Goal: Task Accomplishment & Management: Use online tool/utility

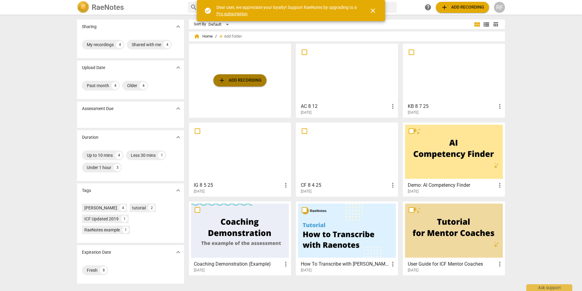
click at [255, 83] on span "add Add recording" at bounding box center [239, 80] width 43 height 7
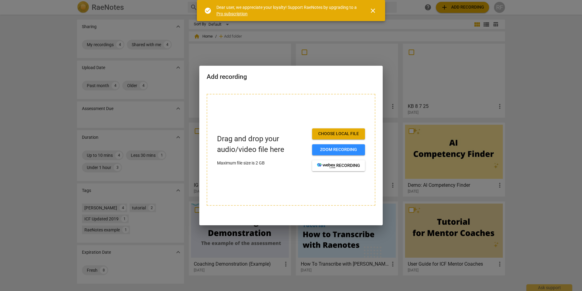
click at [575, 156] on div at bounding box center [291, 145] width 582 height 291
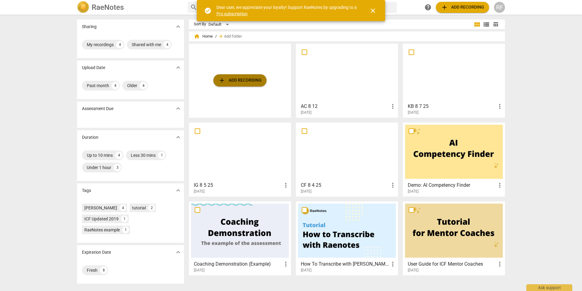
click at [244, 81] on span "add Add recording" at bounding box center [239, 80] width 43 height 7
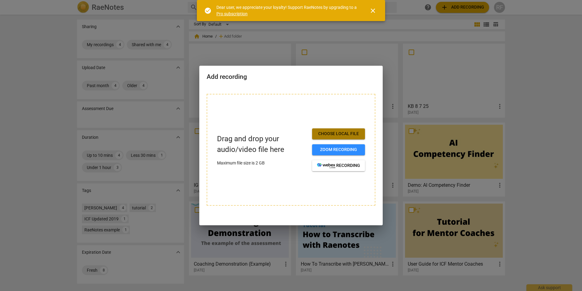
click at [326, 135] on span "Choose local file" at bounding box center [338, 134] width 43 height 6
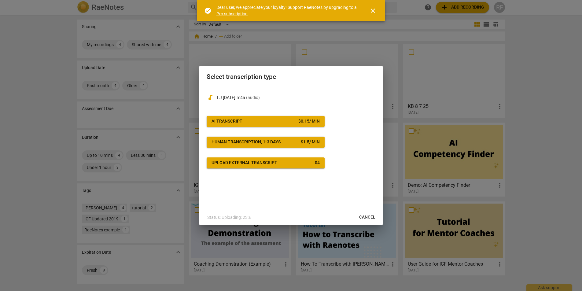
click at [284, 119] on span "AI Transcript $ 0.15 / min" at bounding box center [266, 121] width 108 height 6
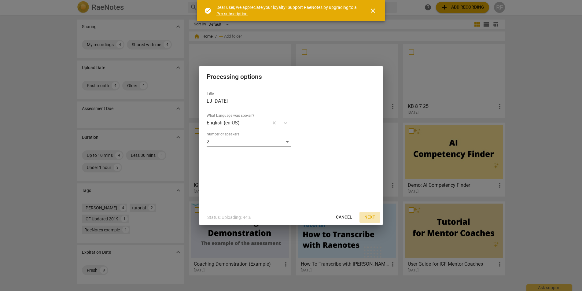
click at [370, 216] on span "Next" at bounding box center [370, 217] width 11 height 6
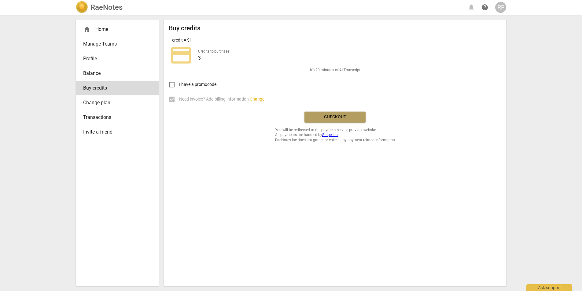
click at [339, 116] on span "Checkout" at bounding box center [335, 117] width 51 height 6
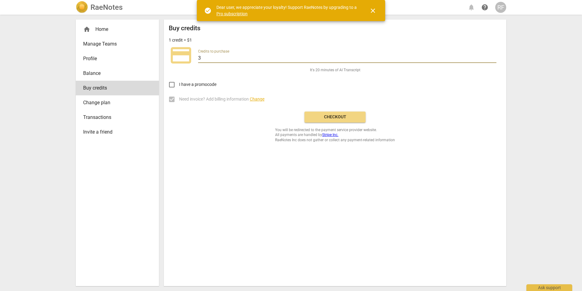
drag, startPoint x: 209, startPoint y: 58, endPoint x: 170, endPoint y: 54, distance: 39.0
click at [170, 54] on div "credit_card Credits to purchase 3" at bounding box center [335, 55] width 333 height 24
type input "20"
click at [323, 116] on span "Checkout" at bounding box center [335, 117] width 51 height 6
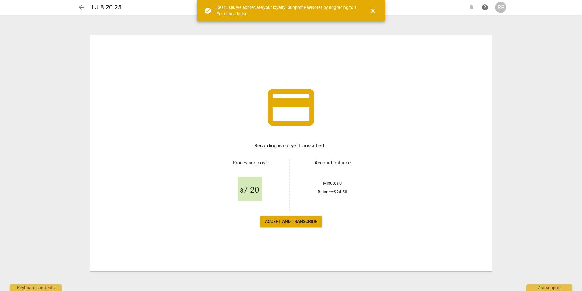
click at [272, 219] on span "Accept and transcribe" at bounding box center [291, 222] width 52 height 6
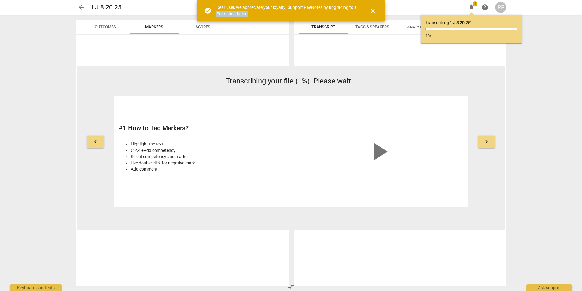
click at [375, 9] on span "close" at bounding box center [373, 10] width 7 height 7
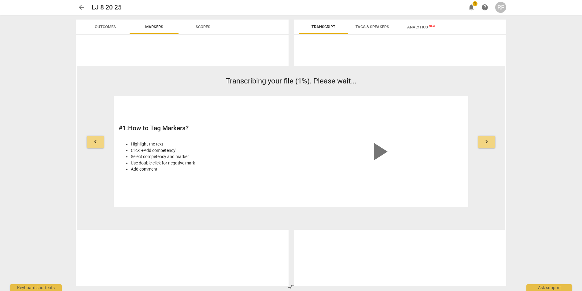
click at [79, 8] on span "arrow_back" at bounding box center [81, 7] width 7 height 7
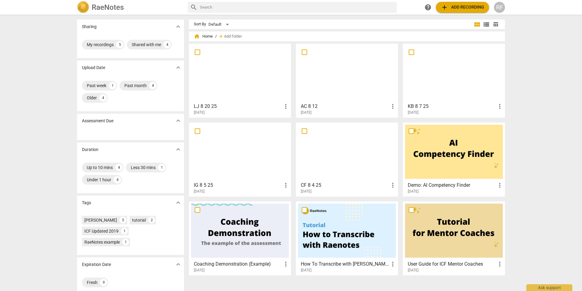
click at [231, 84] on div at bounding box center [240, 73] width 98 height 54
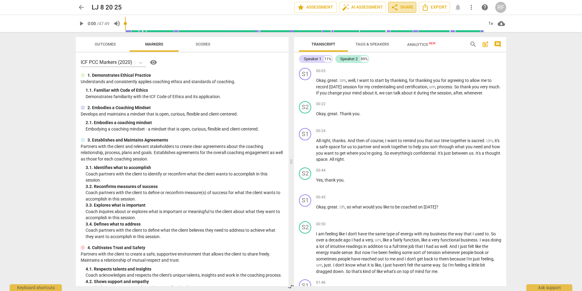
click at [409, 5] on span "share Share" at bounding box center [402, 7] width 23 height 7
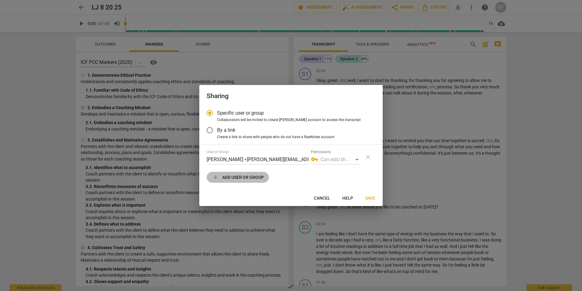
click at [238, 181] on button "add Add user or group" at bounding box center [238, 177] width 62 height 11
radio input "false"
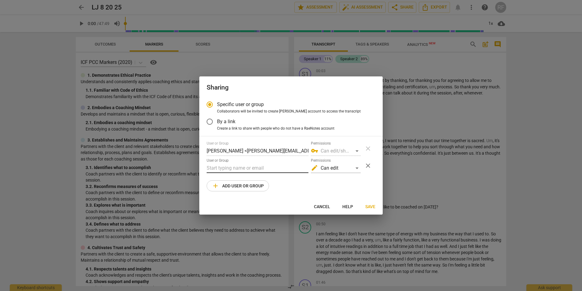
click at [242, 166] on input "text" at bounding box center [258, 168] width 102 height 10
type input "s"
type input "h"
paste input "[EMAIL_ADDRESS][DOMAIN_NAME]"
type input "[EMAIL_ADDRESS][DOMAIN_NAME]"
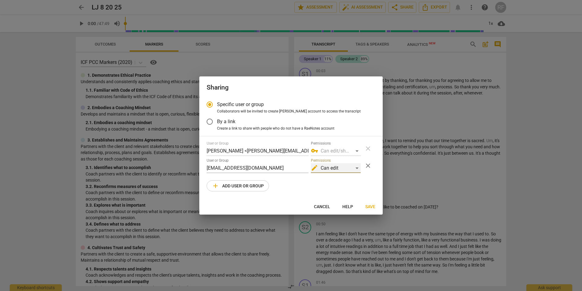
click at [340, 171] on div "edit Can edit" at bounding box center [336, 168] width 50 height 10
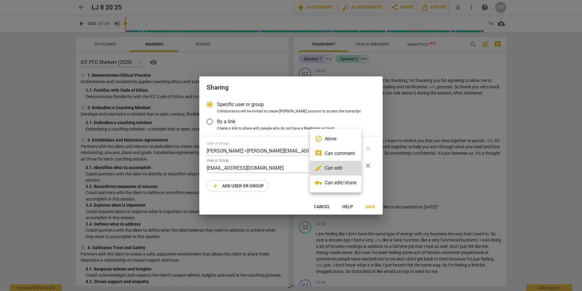
click at [293, 182] on div at bounding box center [291, 145] width 582 height 291
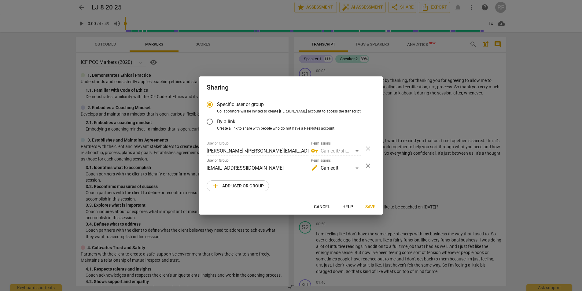
click at [318, 186] on div "User or Group [PERSON_NAME] <[PERSON_NAME][EMAIL_ADDRESS][PERSON_NAME][DOMAIN_N…" at bounding box center [291, 166] width 169 height 50
click at [371, 208] on span "Save" at bounding box center [371, 207] width 10 height 6
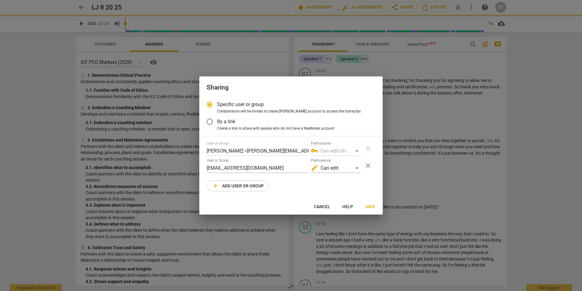
radio input "false"
type input "[PERSON_NAME] <[PERSON_NAME][EMAIL_ADDRESS][DOMAIN_NAME]>"
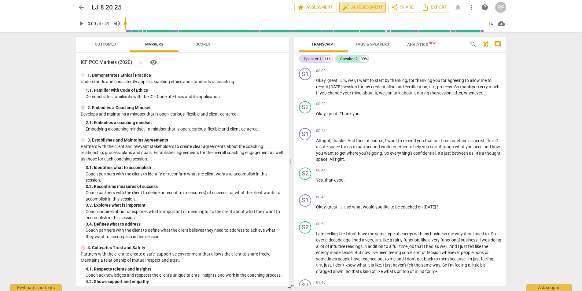
click at [360, 8] on span "auto_fix_high AI Assessment" at bounding box center [362, 7] width 41 height 7
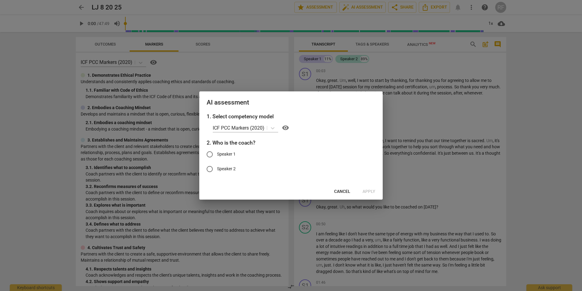
click at [229, 151] on label "Speaker 1" at bounding box center [287, 154] width 168 height 15
click at [217, 151] on input "Speaker 1" at bounding box center [210, 154] width 15 height 15
radio input "true"
click at [374, 194] on span "Apply" at bounding box center [369, 192] width 13 height 6
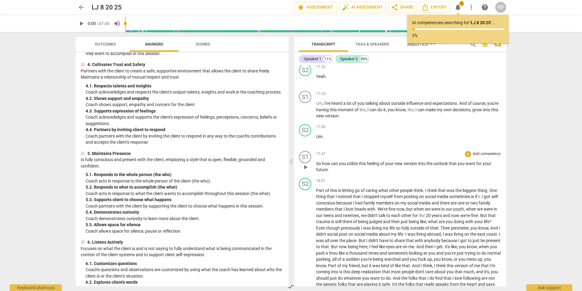
scroll to position [1418, 0]
click at [322, 139] on p "Um ." at bounding box center [408, 135] width 185 height 6
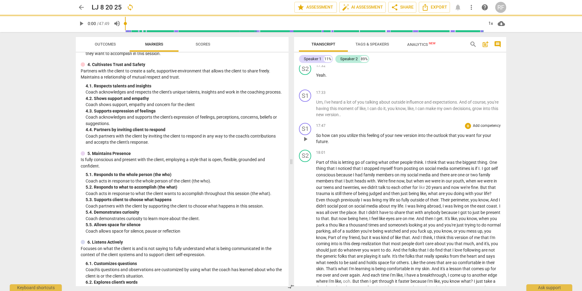
click at [329, 138] on span "how" at bounding box center [326, 135] width 9 height 5
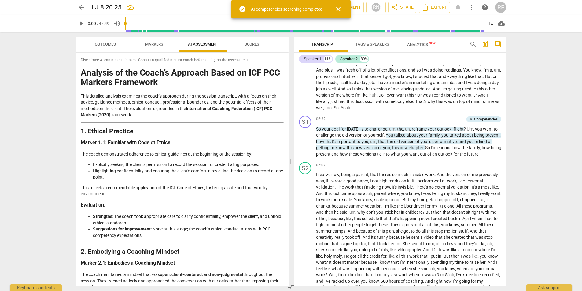
scroll to position [538, 0]
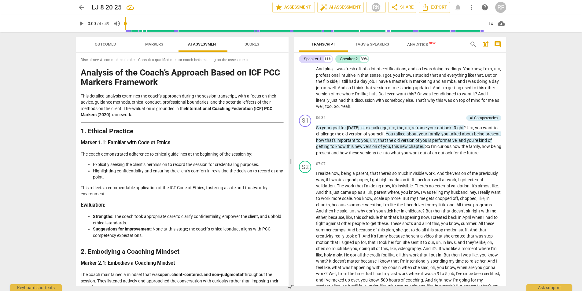
click at [417, 42] on span "Analytics New" at bounding box center [421, 44] width 28 height 5
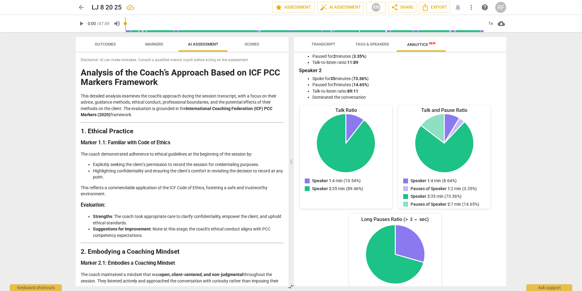
scroll to position [0, 0]
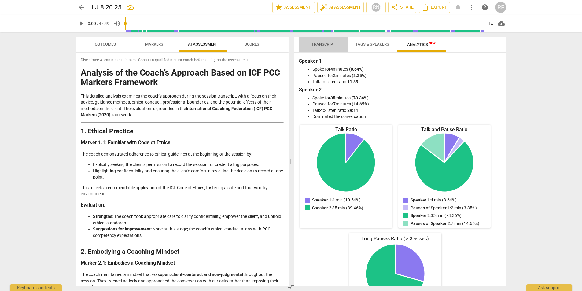
click at [313, 44] on span "Transcript" at bounding box center [324, 44] width 24 height 5
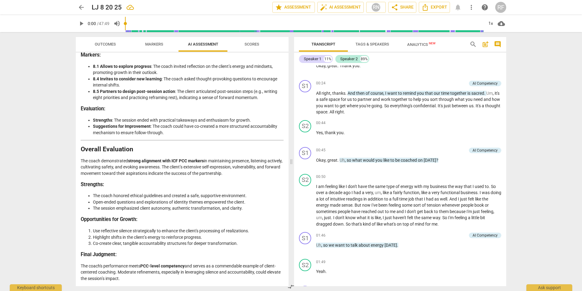
scroll to position [1038, 0]
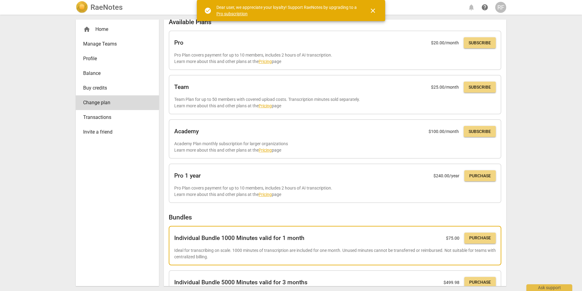
scroll to position [89, 0]
